Goal: Task Accomplishment & Management: Manage account settings

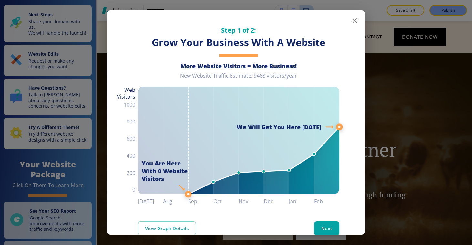
click at [351, 23] on icon "button" at bounding box center [355, 21] width 8 height 8
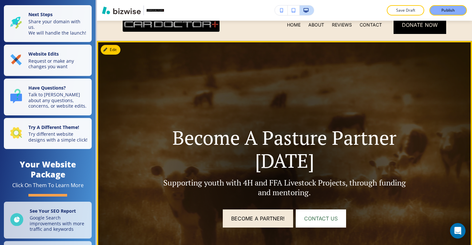
scroll to position [12, 0]
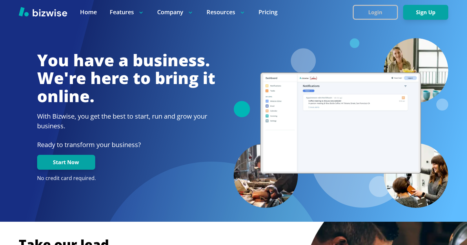
click at [381, 12] on button "Login" at bounding box center [375, 12] width 45 height 15
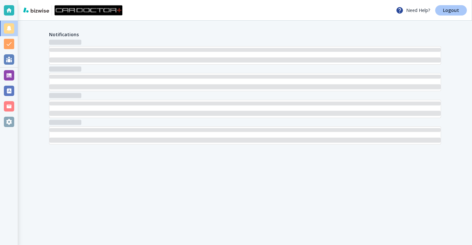
click at [450, 11] on p "Logout" at bounding box center [451, 10] width 16 height 5
